Goal: Task Accomplishment & Management: Use online tool/utility

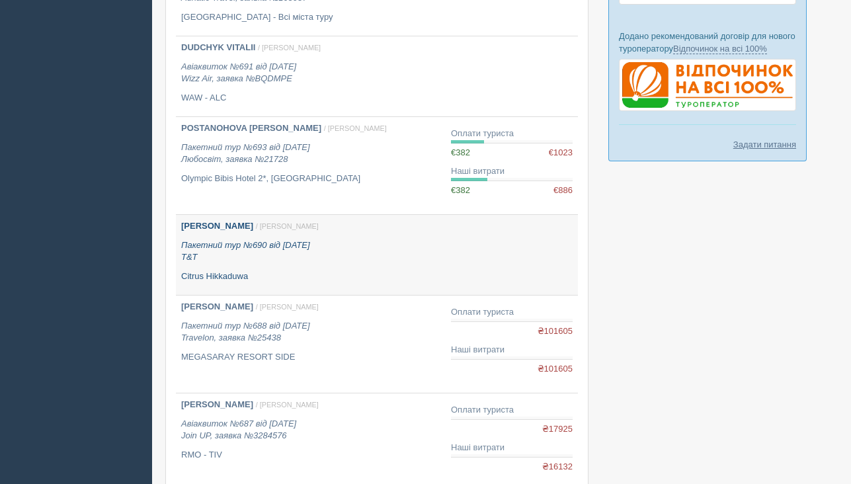
scroll to position [396, 0]
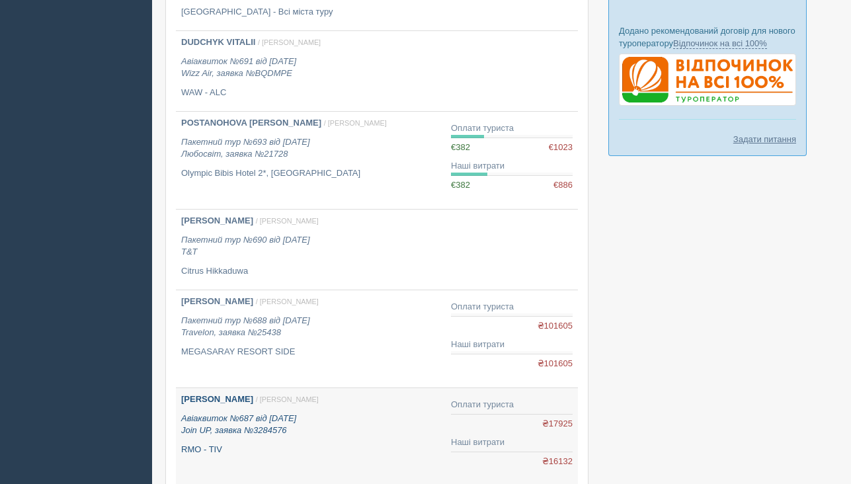
click at [261, 444] on p "RMO - TIV" at bounding box center [310, 450] width 259 height 13
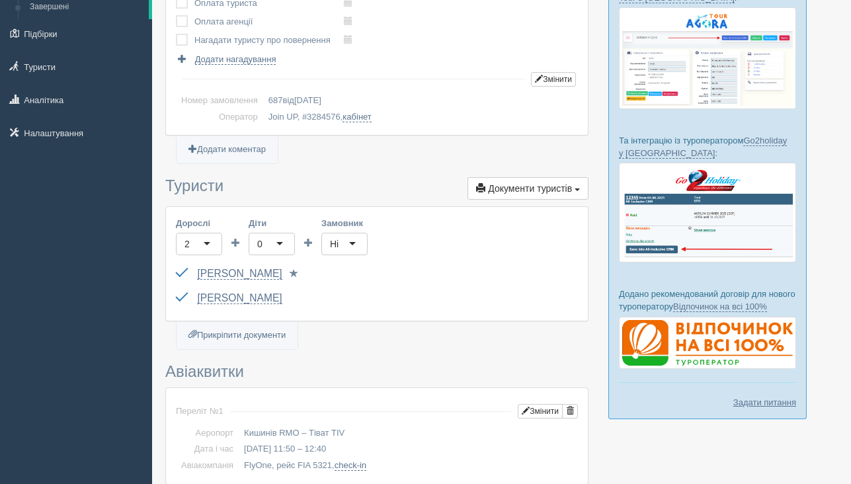
scroll to position [136, 0]
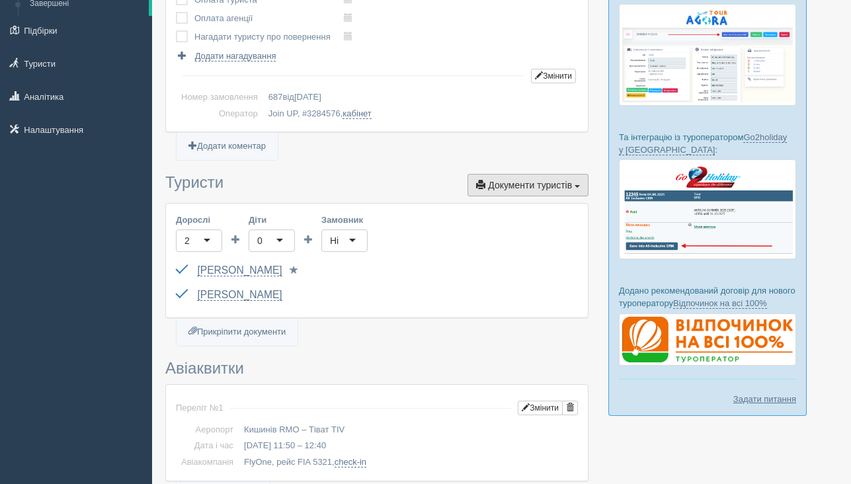
click at [518, 193] on button "Документи туристів Документи" at bounding box center [528, 185] width 121 height 22
click at [427, 366] on h3 "Авіаквитки" at bounding box center [376, 368] width 423 height 17
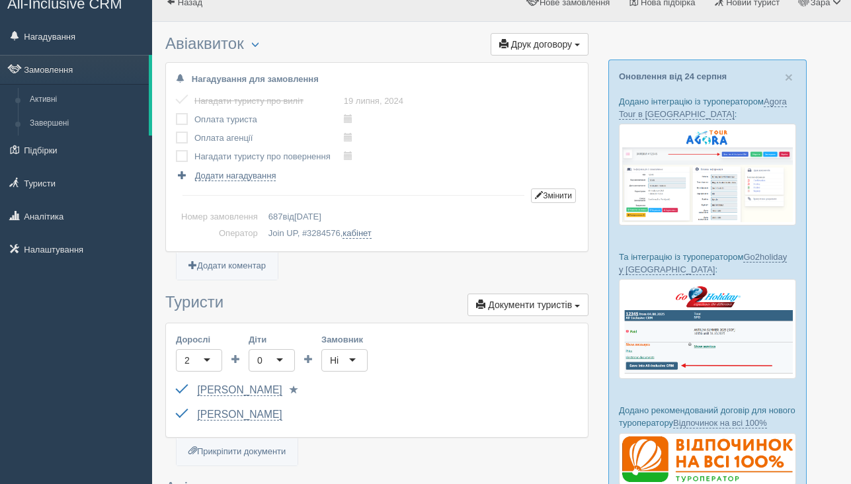
scroll to position [0, 0]
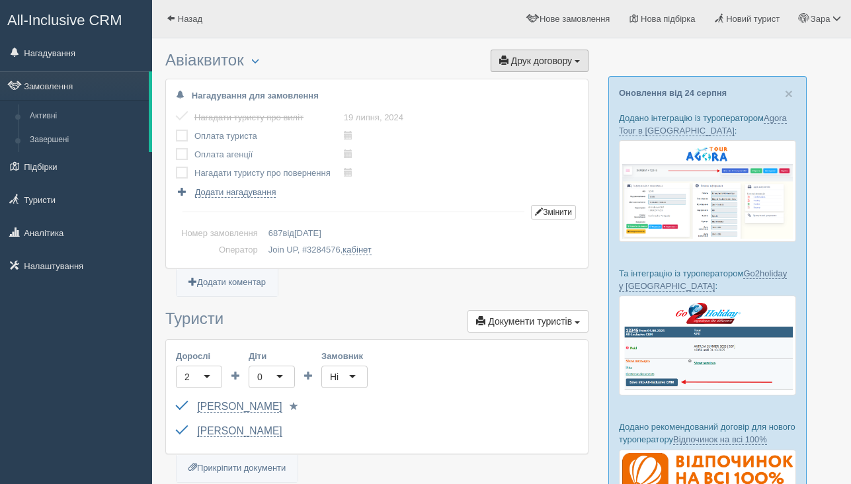
click at [535, 61] on span "Друк договору" at bounding box center [541, 61] width 61 height 11
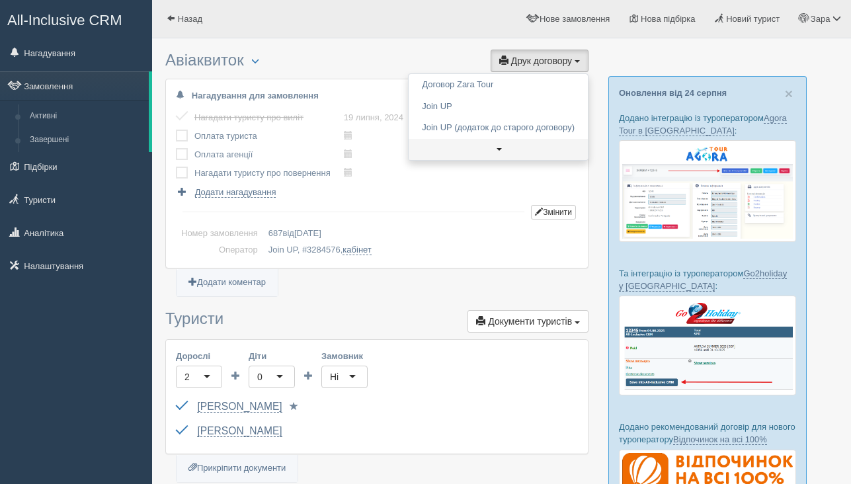
click at [494, 153] on link at bounding box center [498, 150] width 179 height 22
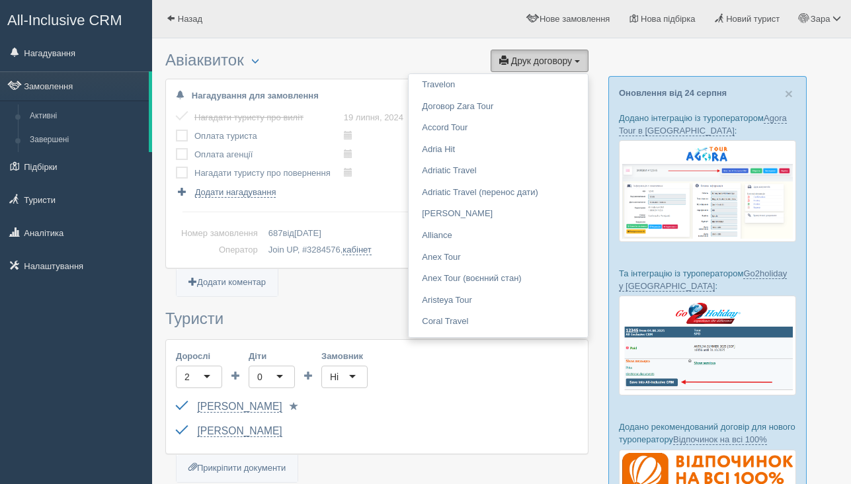
click at [540, 54] on button "Друк договору Друк" at bounding box center [540, 61] width 98 height 22
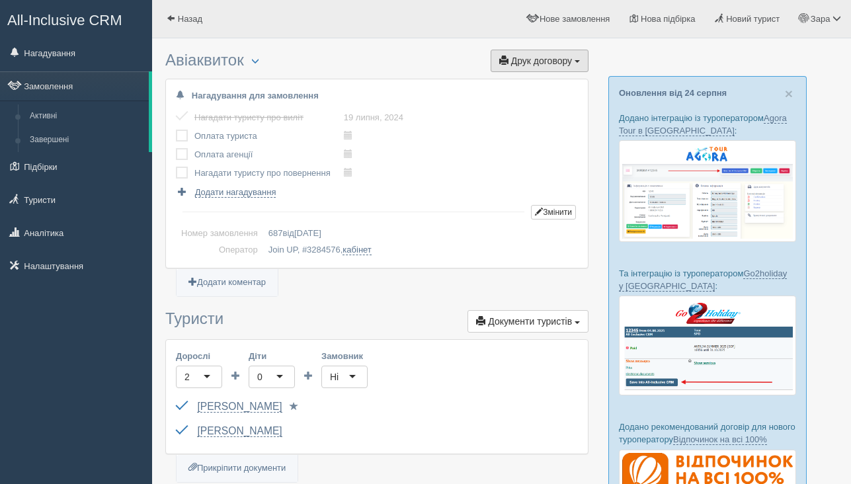
click at [540, 56] on span "Друк договору" at bounding box center [541, 61] width 61 height 11
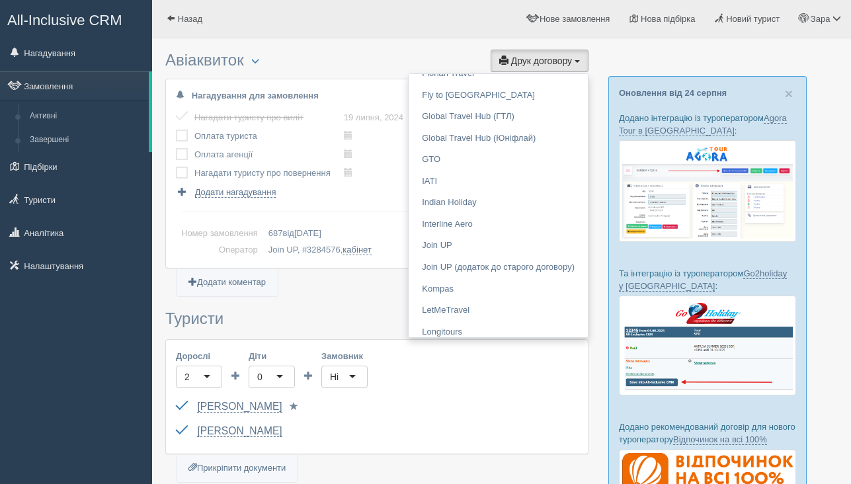
scroll to position [512, 0]
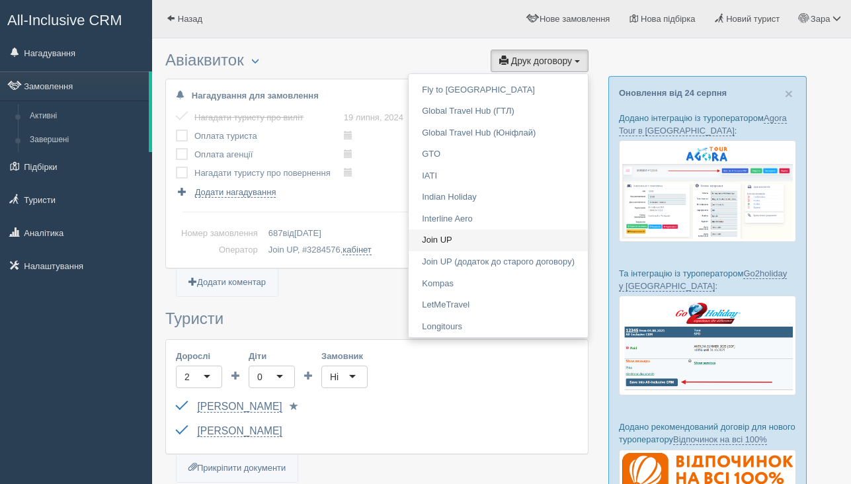
click at [458, 237] on link "Join UP" at bounding box center [498, 240] width 179 height 22
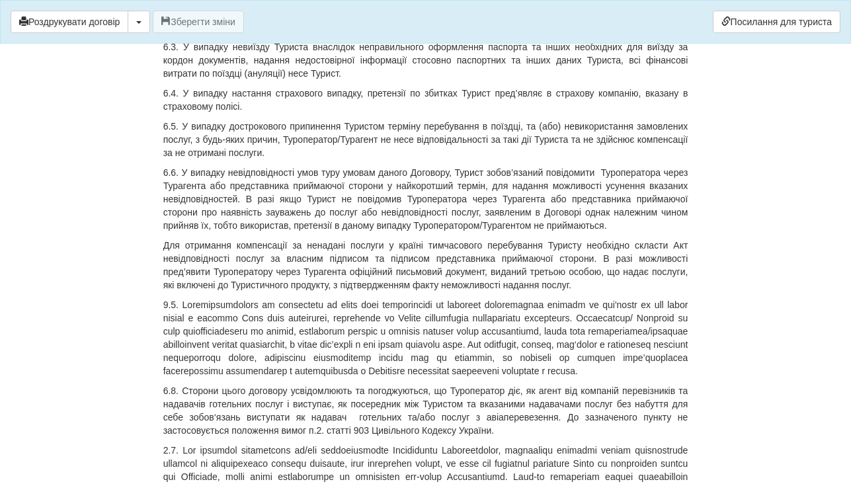
scroll to position [4760, 0]
